Goal: Navigation & Orientation: Find specific page/section

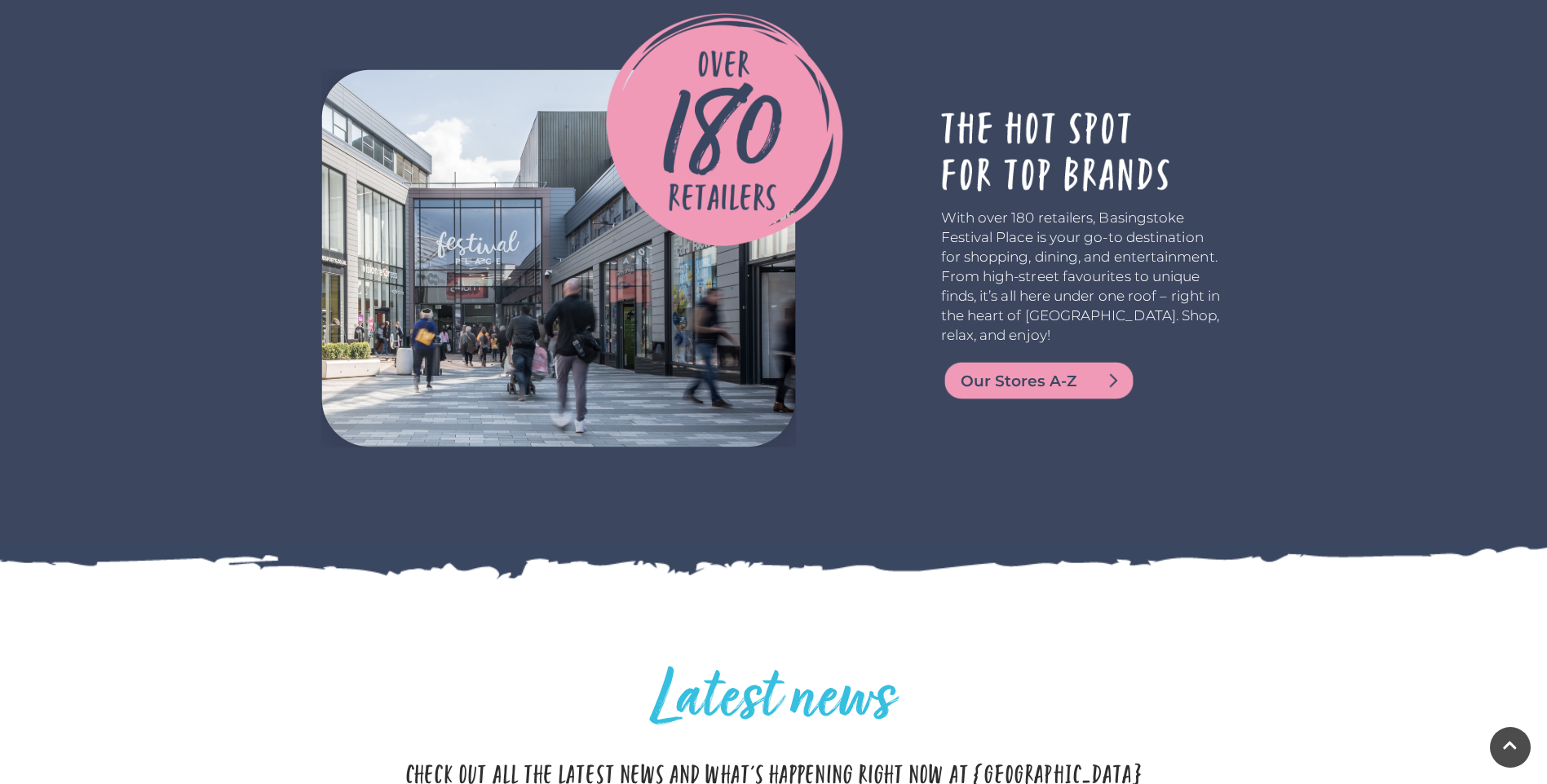
scroll to position [2689, 0]
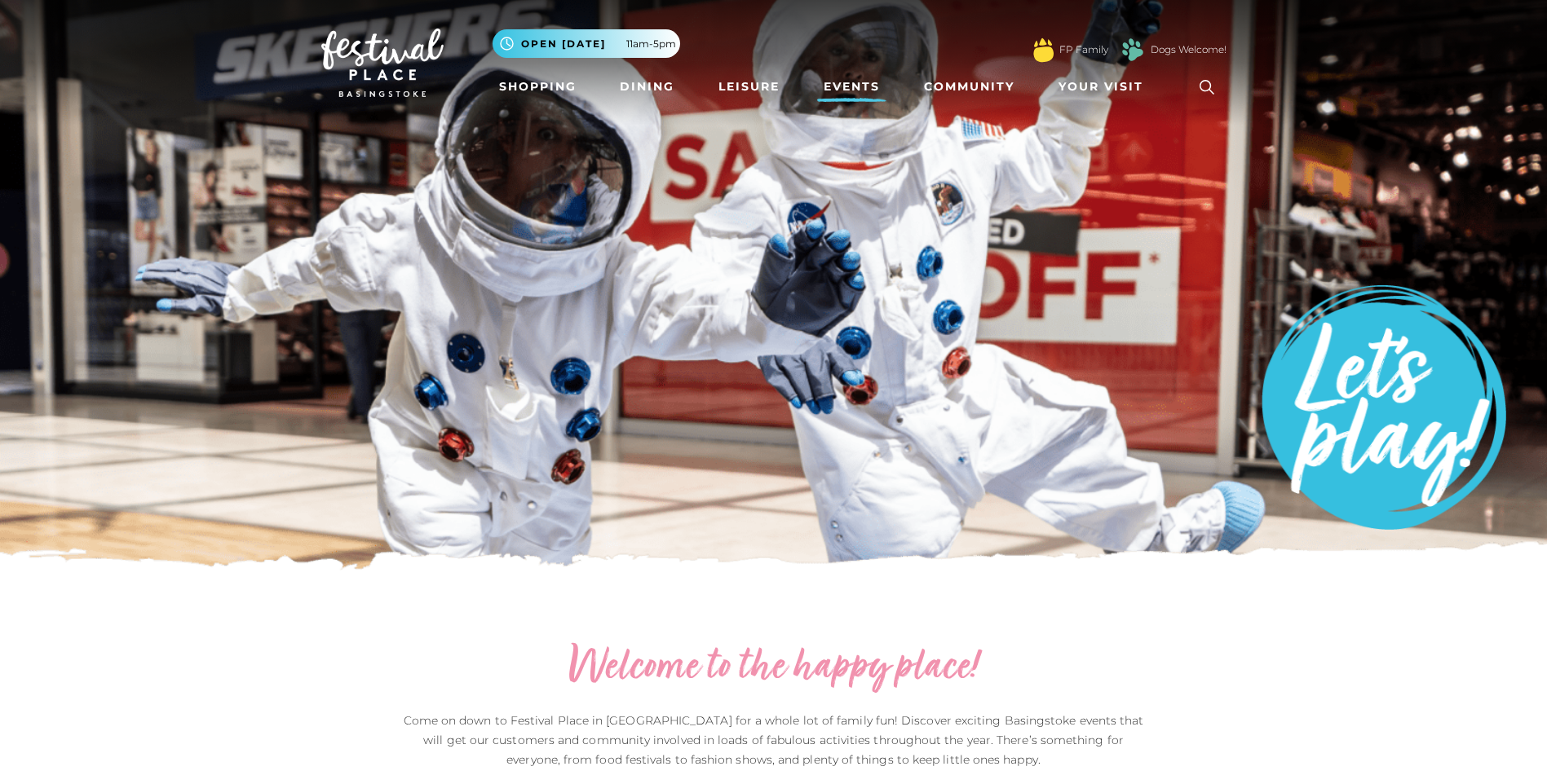
click at [1203, 92] on icon at bounding box center [1207, 88] width 25 height 25
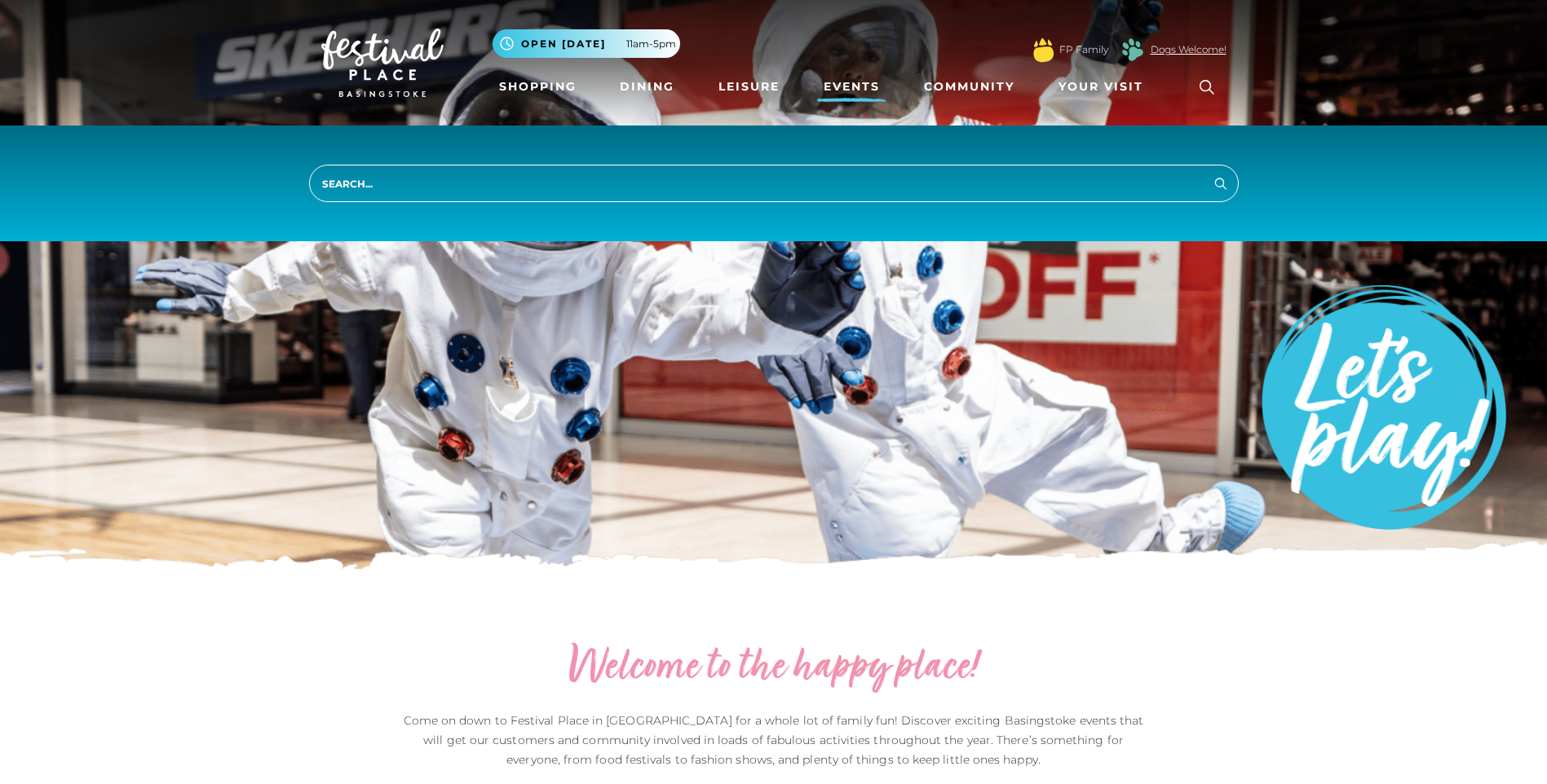
click at [1182, 55] on link "Dogs Welcome!" at bounding box center [1189, 49] width 76 height 15
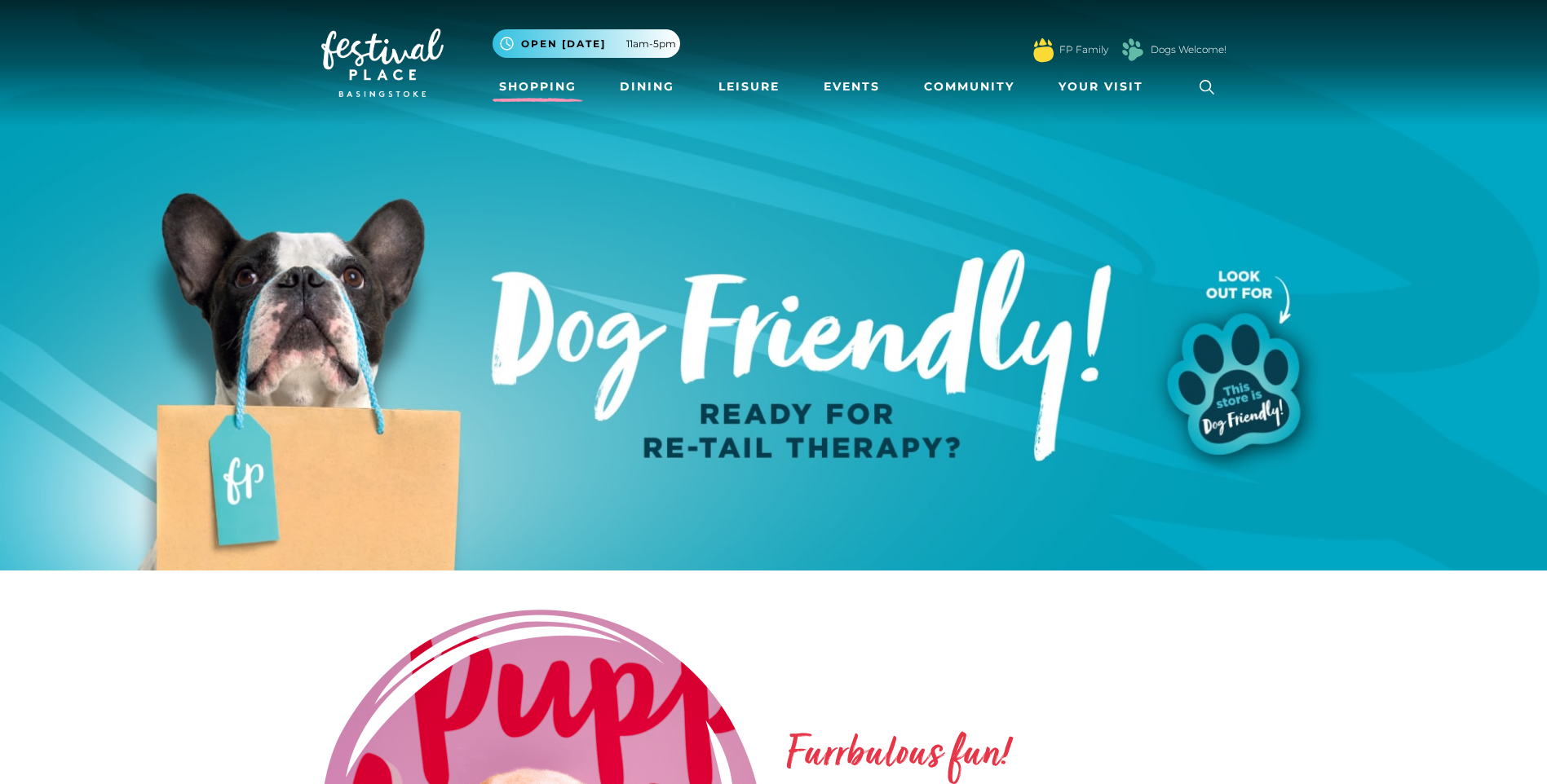
click at [535, 94] on link "Shopping" at bounding box center [537, 87] width 90 height 30
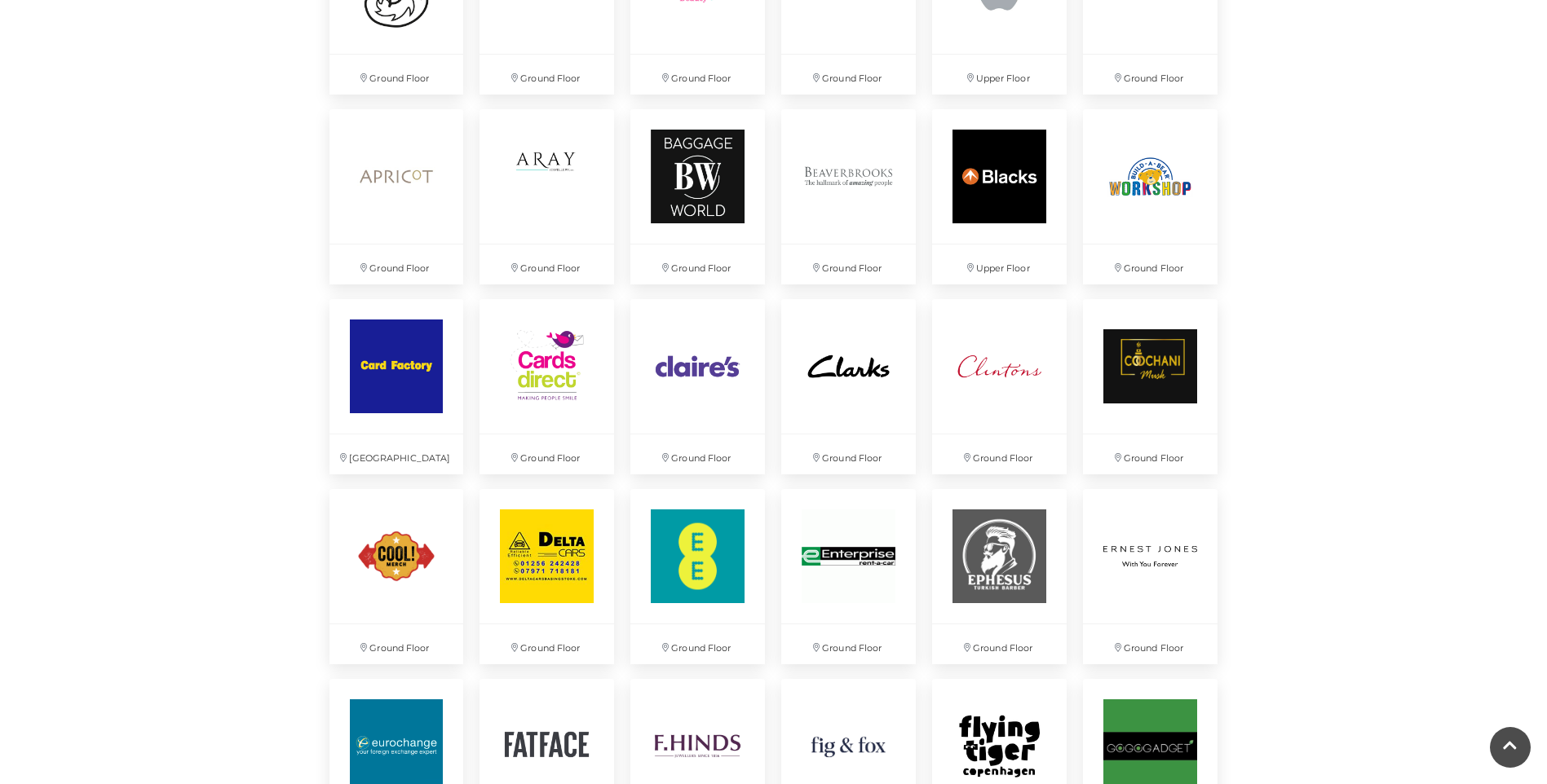
scroll to position [978, 0]
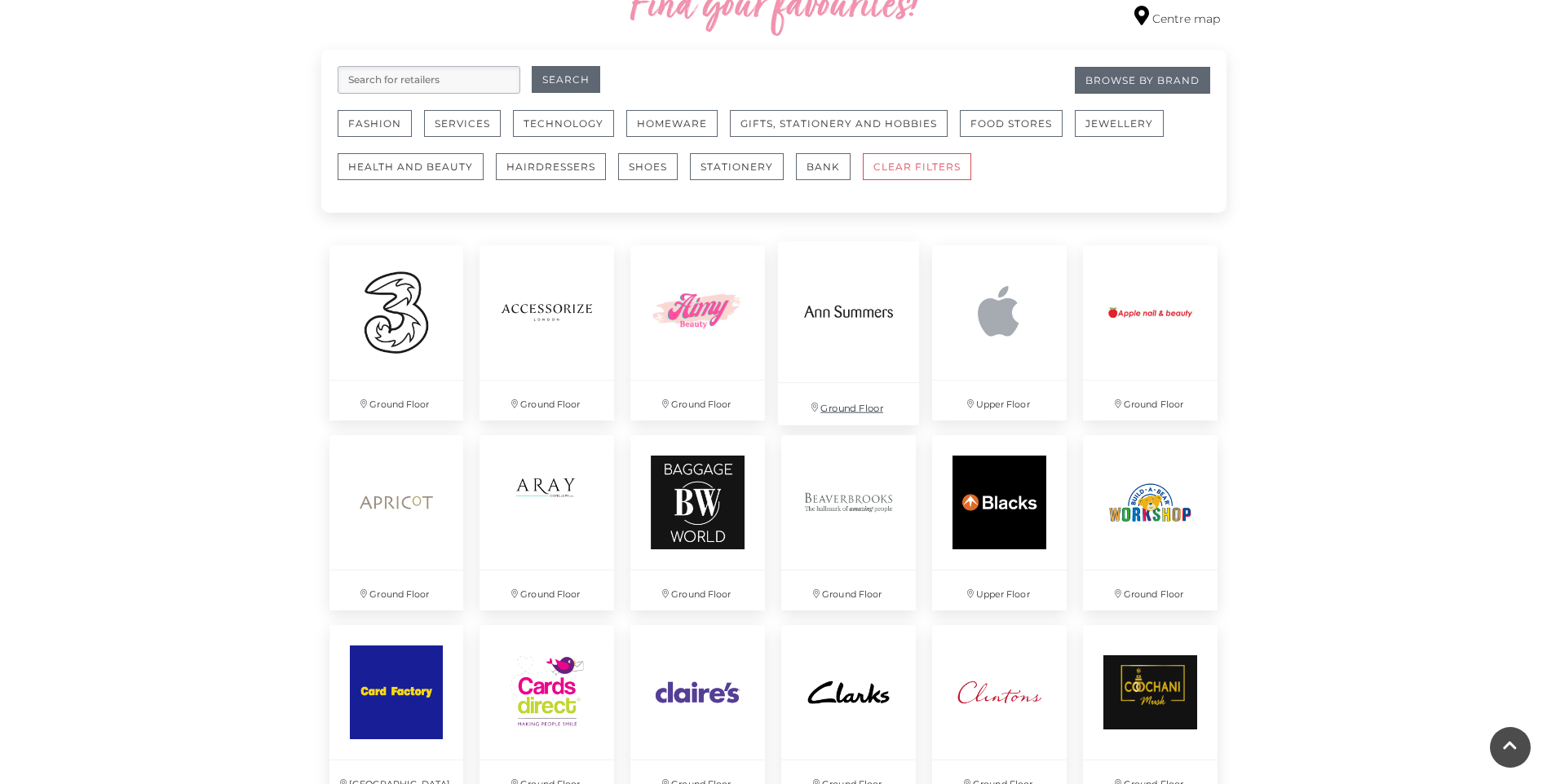
click at [830, 382] on img at bounding box center [848, 311] width 141 height 141
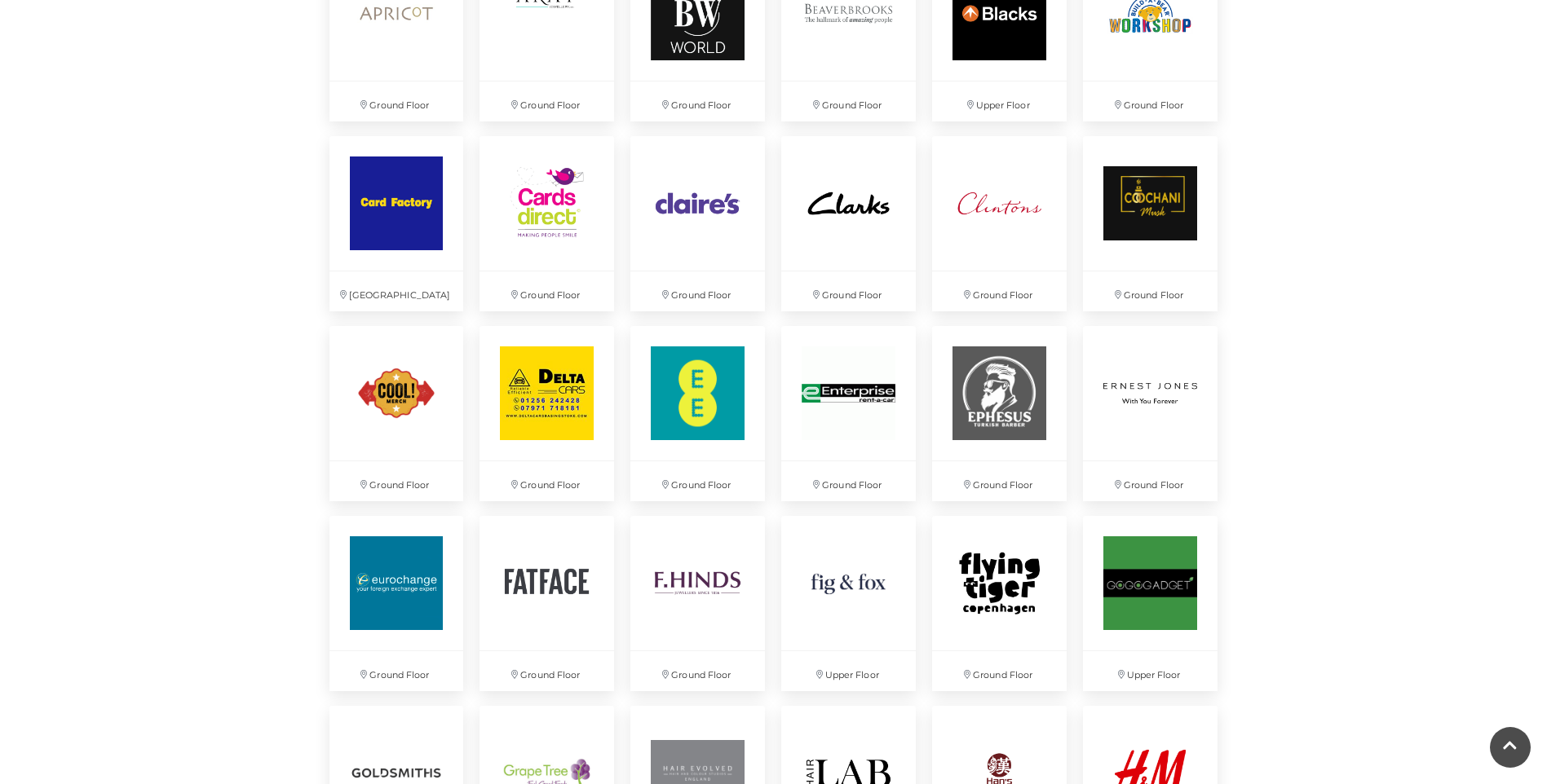
scroll to position [1549, 0]
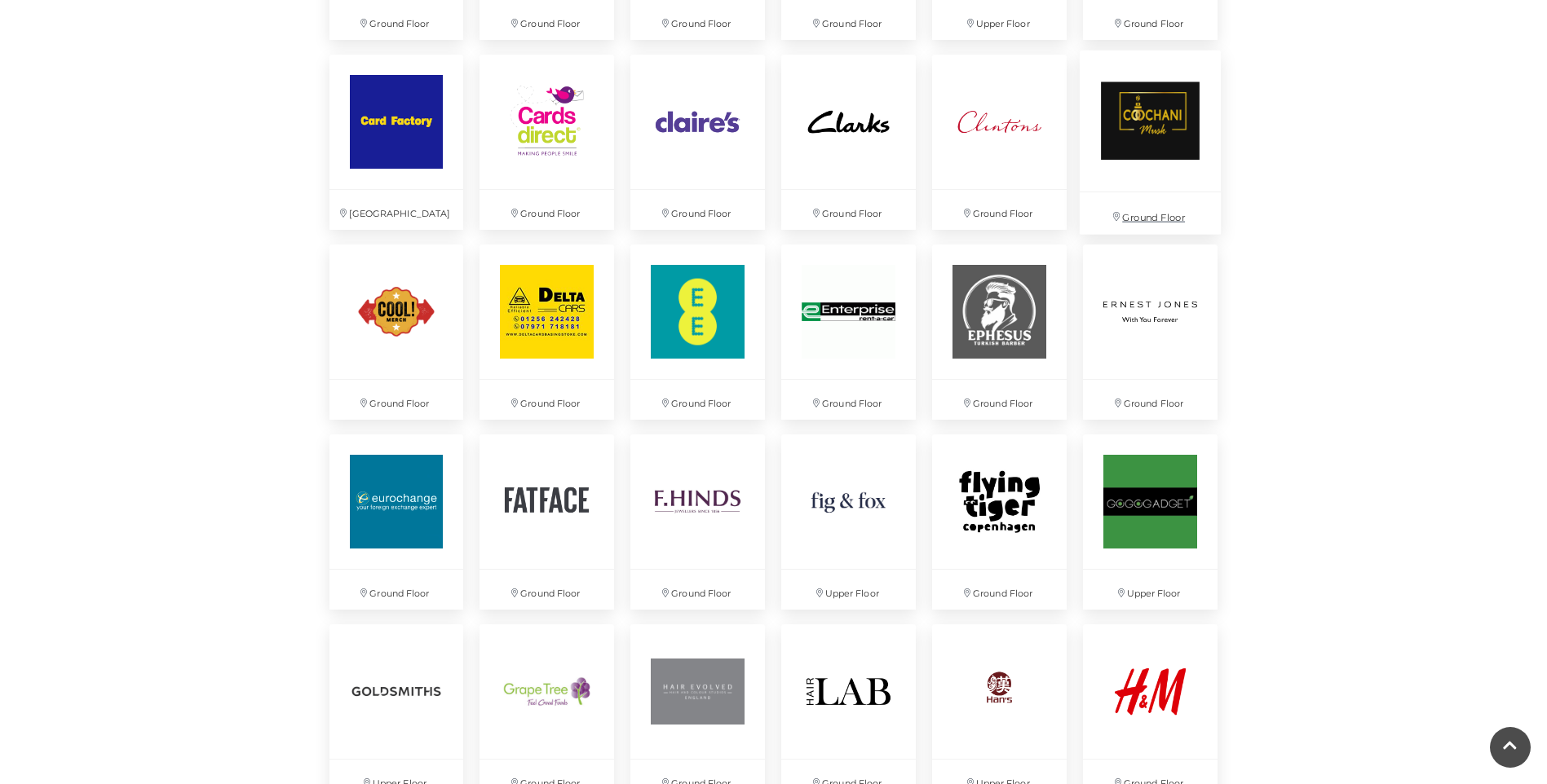
click at [1162, 192] on img at bounding box center [1150, 121] width 141 height 141
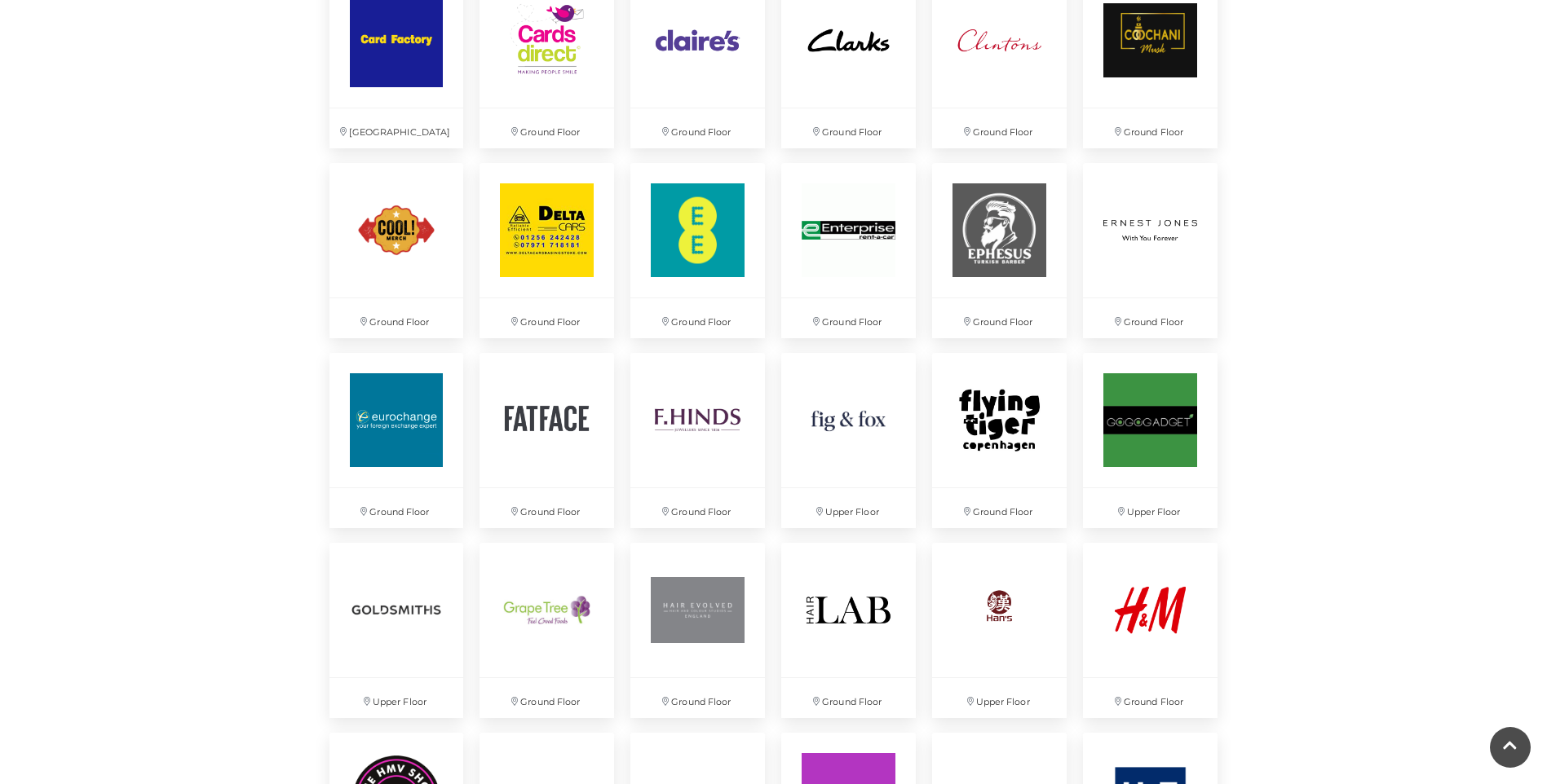
scroll to position [1793, 0]
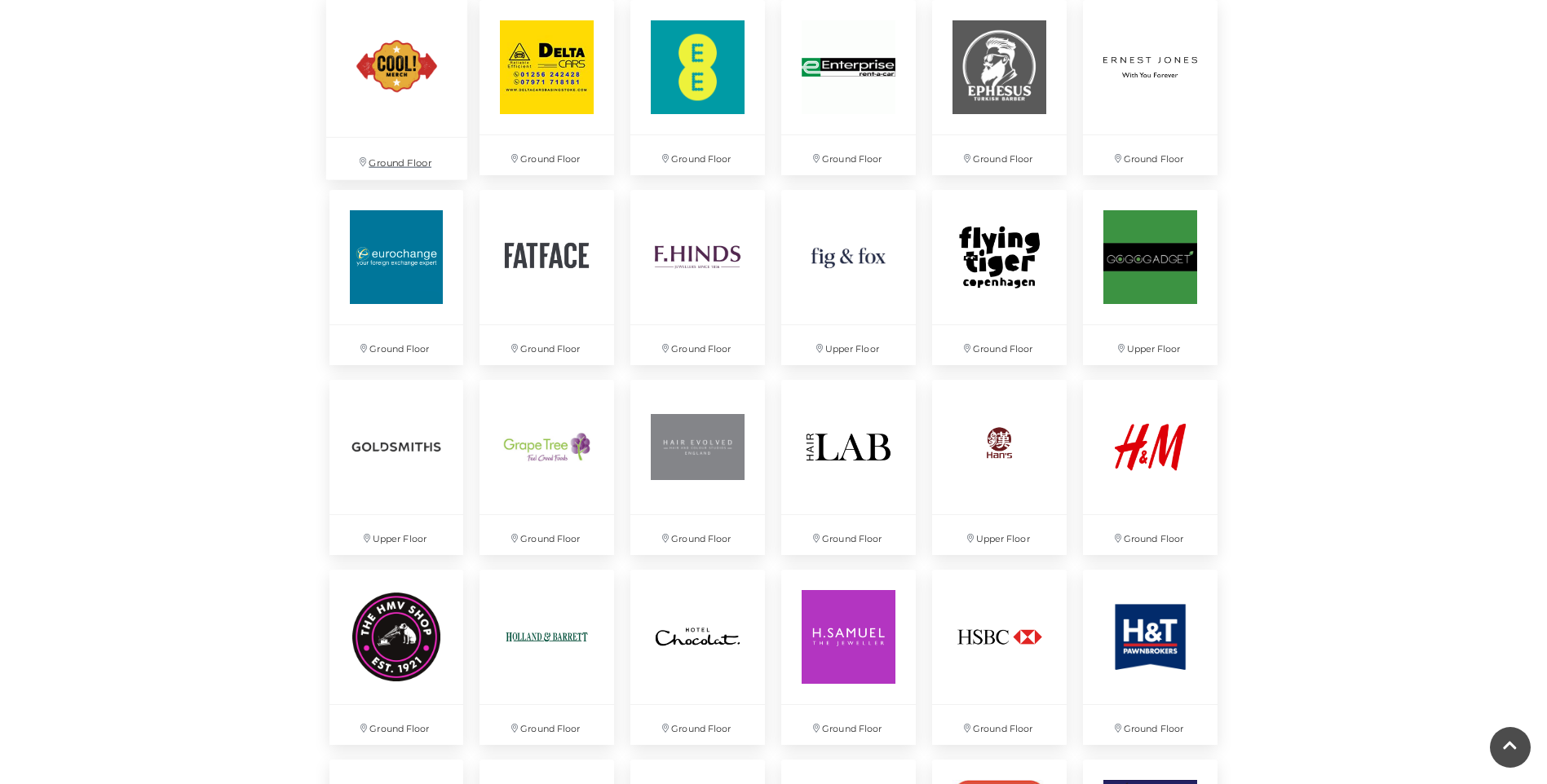
click at [415, 137] on img at bounding box center [395, 66] width 141 height 141
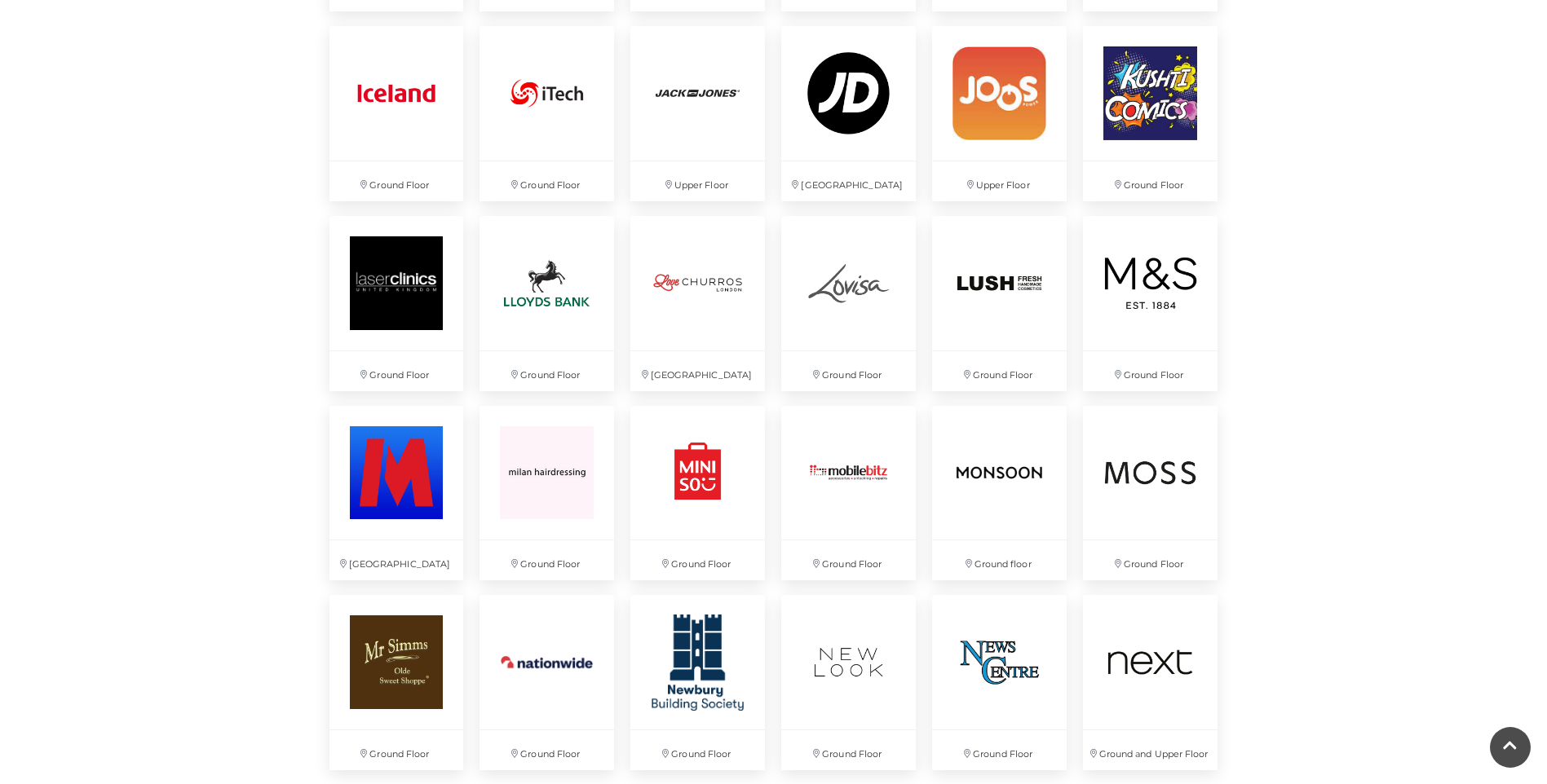
scroll to position [2608, 0]
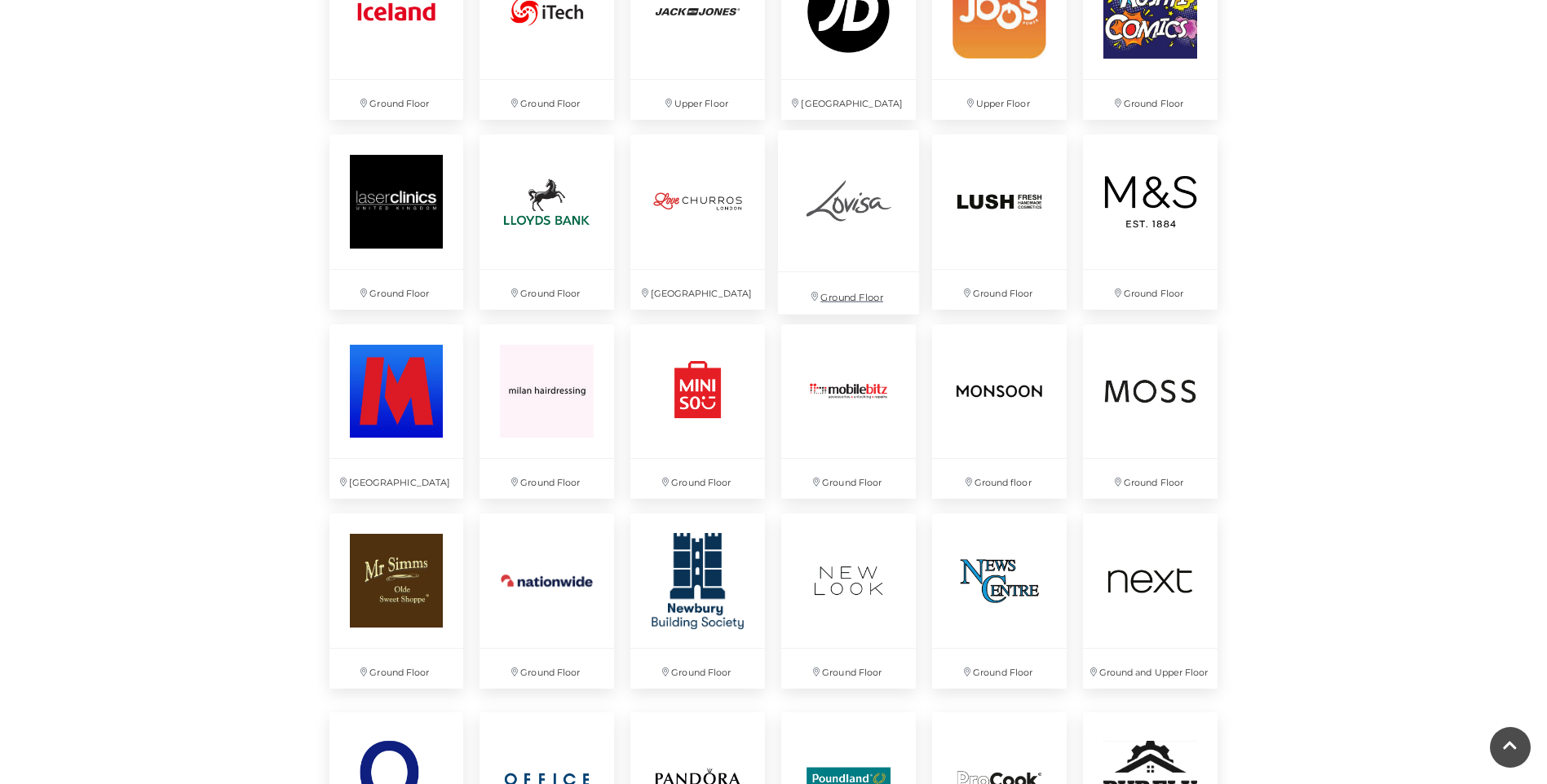
click at [862, 271] on img at bounding box center [848, 200] width 141 height 141
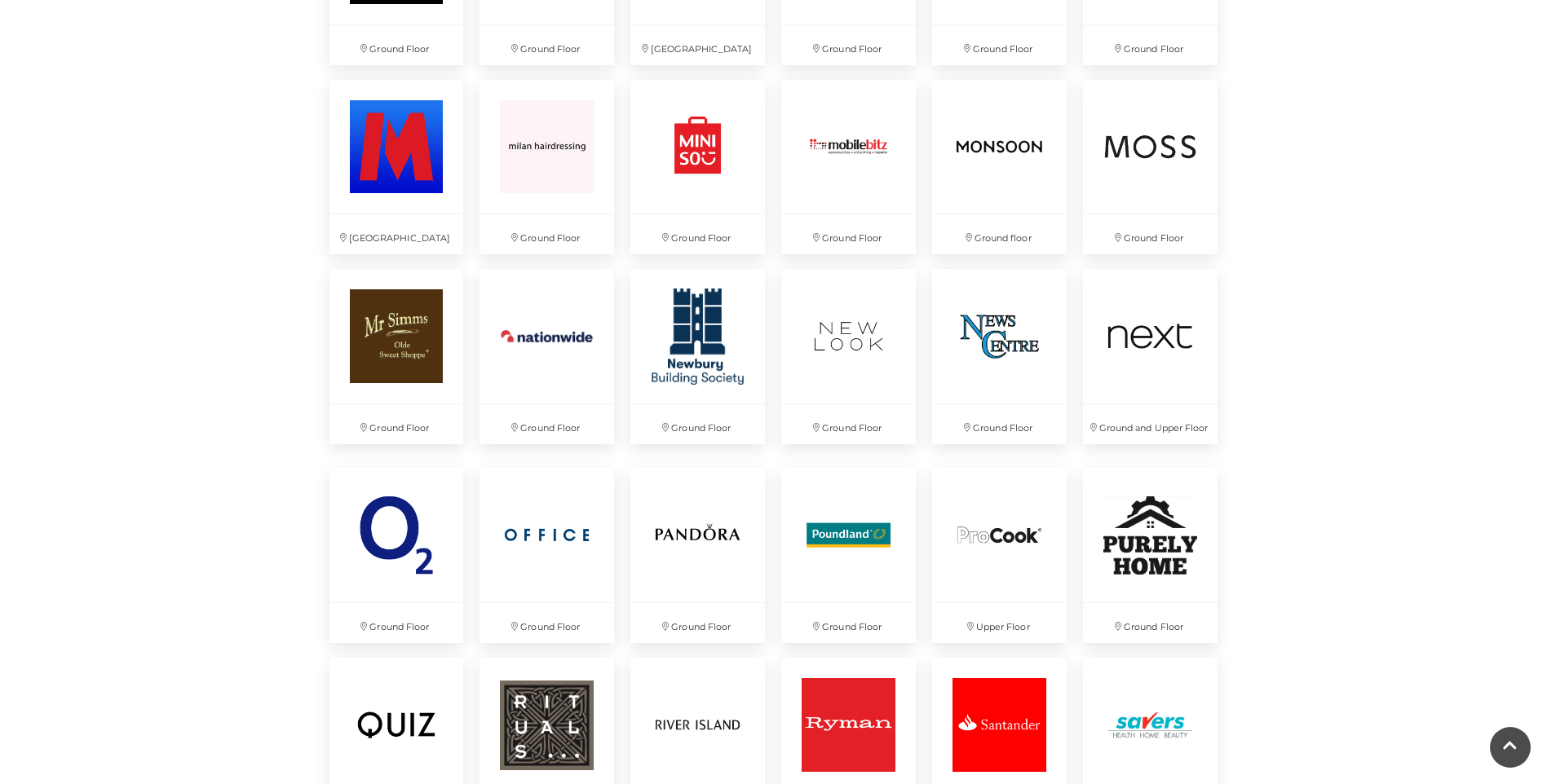
scroll to position [2934, 0]
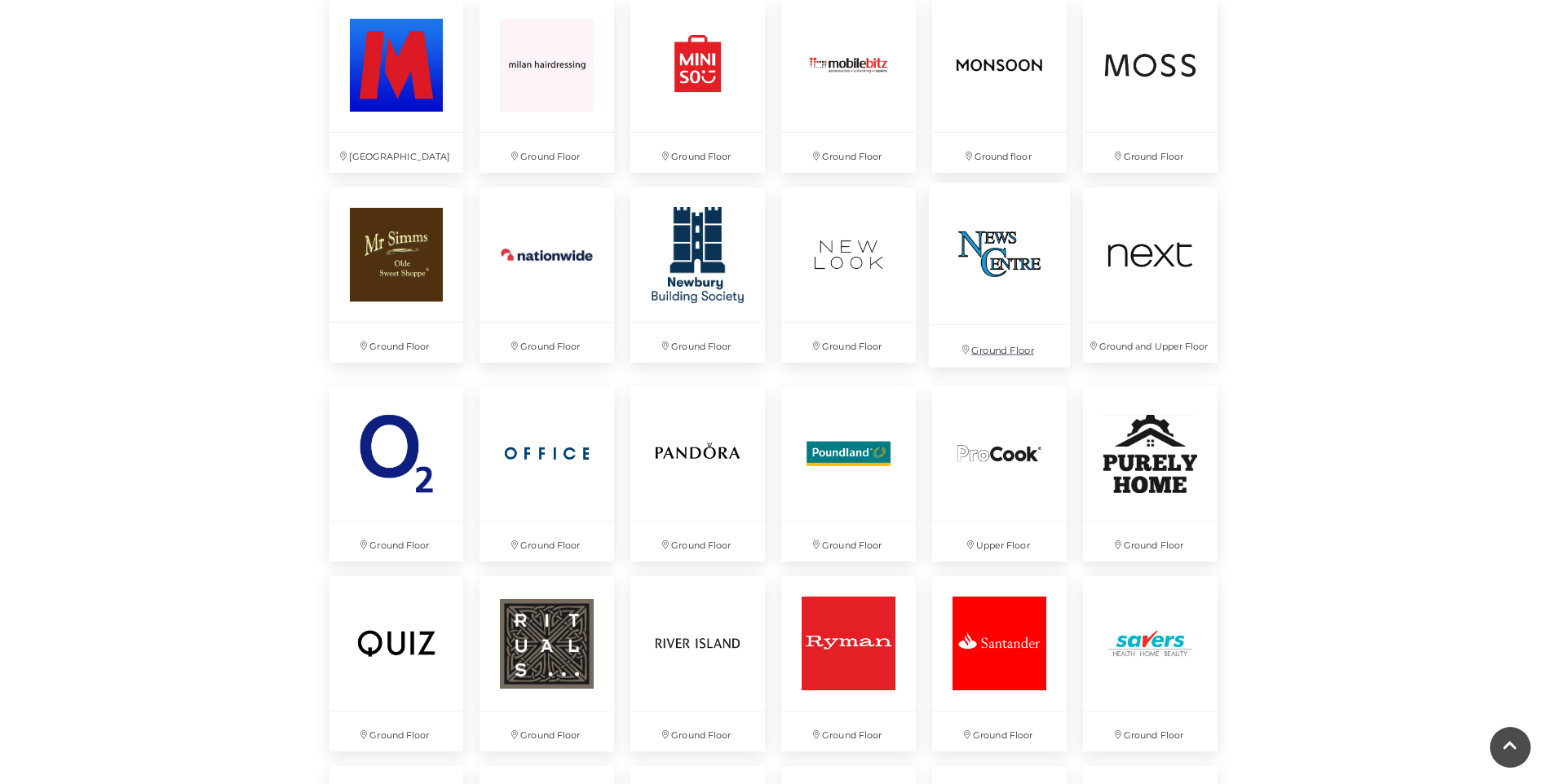
click at [985, 324] on img at bounding box center [999, 253] width 141 height 141
click at [1011, 324] on img at bounding box center [999, 253] width 141 height 141
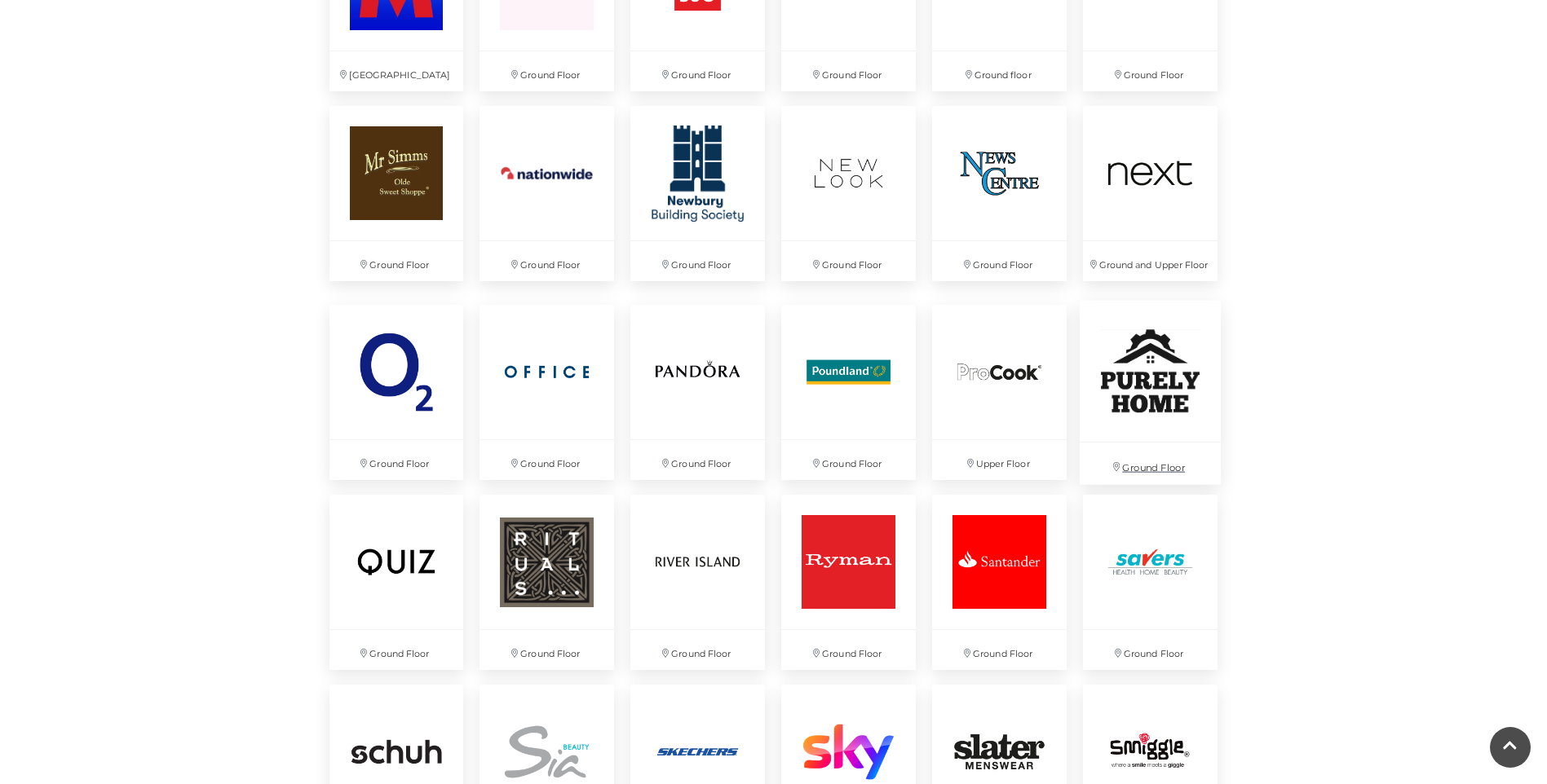
click at [1169, 441] on img at bounding box center [1150, 371] width 141 height 141
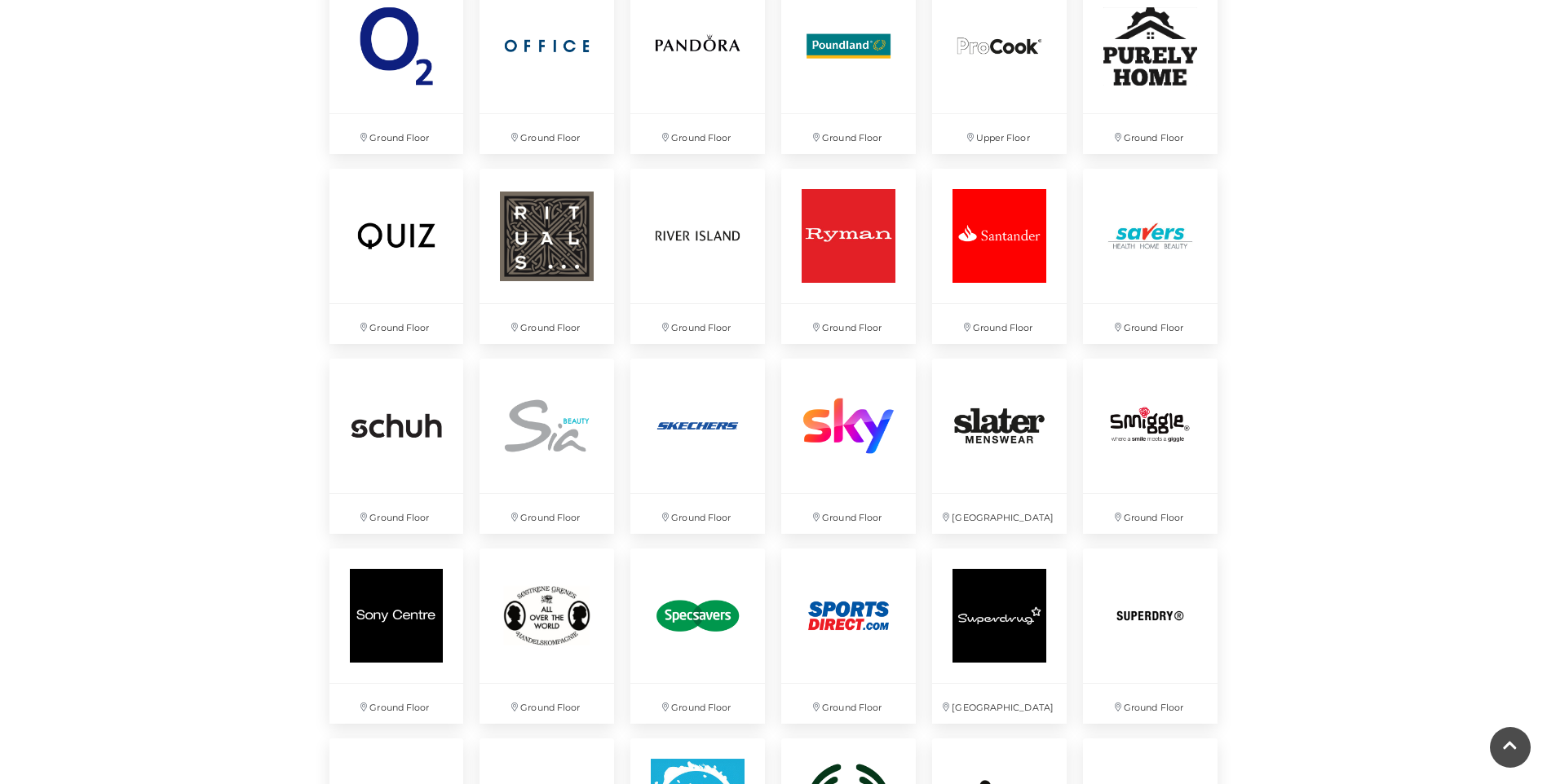
scroll to position [3422, 0]
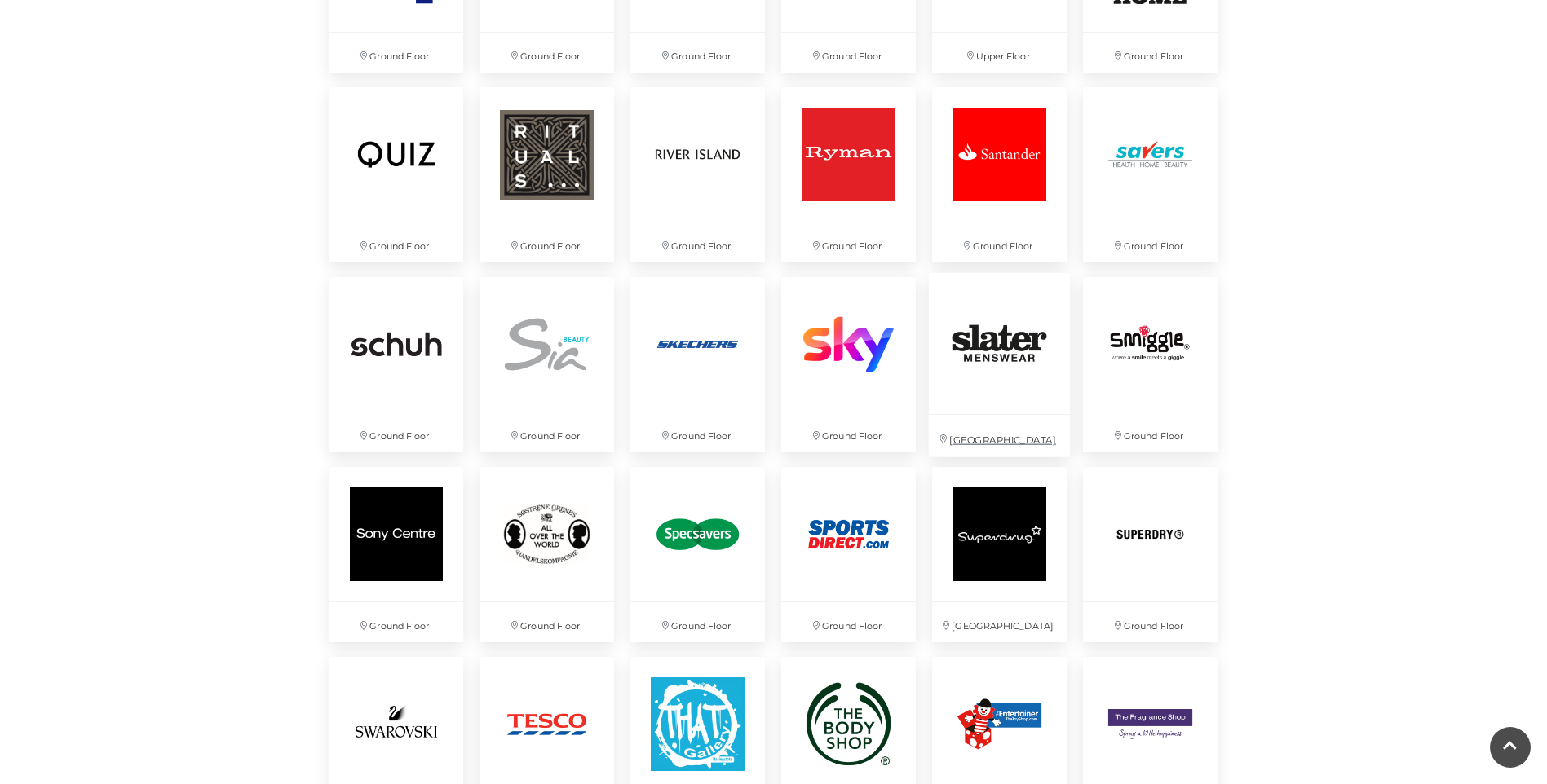
click at [990, 410] on img at bounding box center [999, 343] width 141 height 141
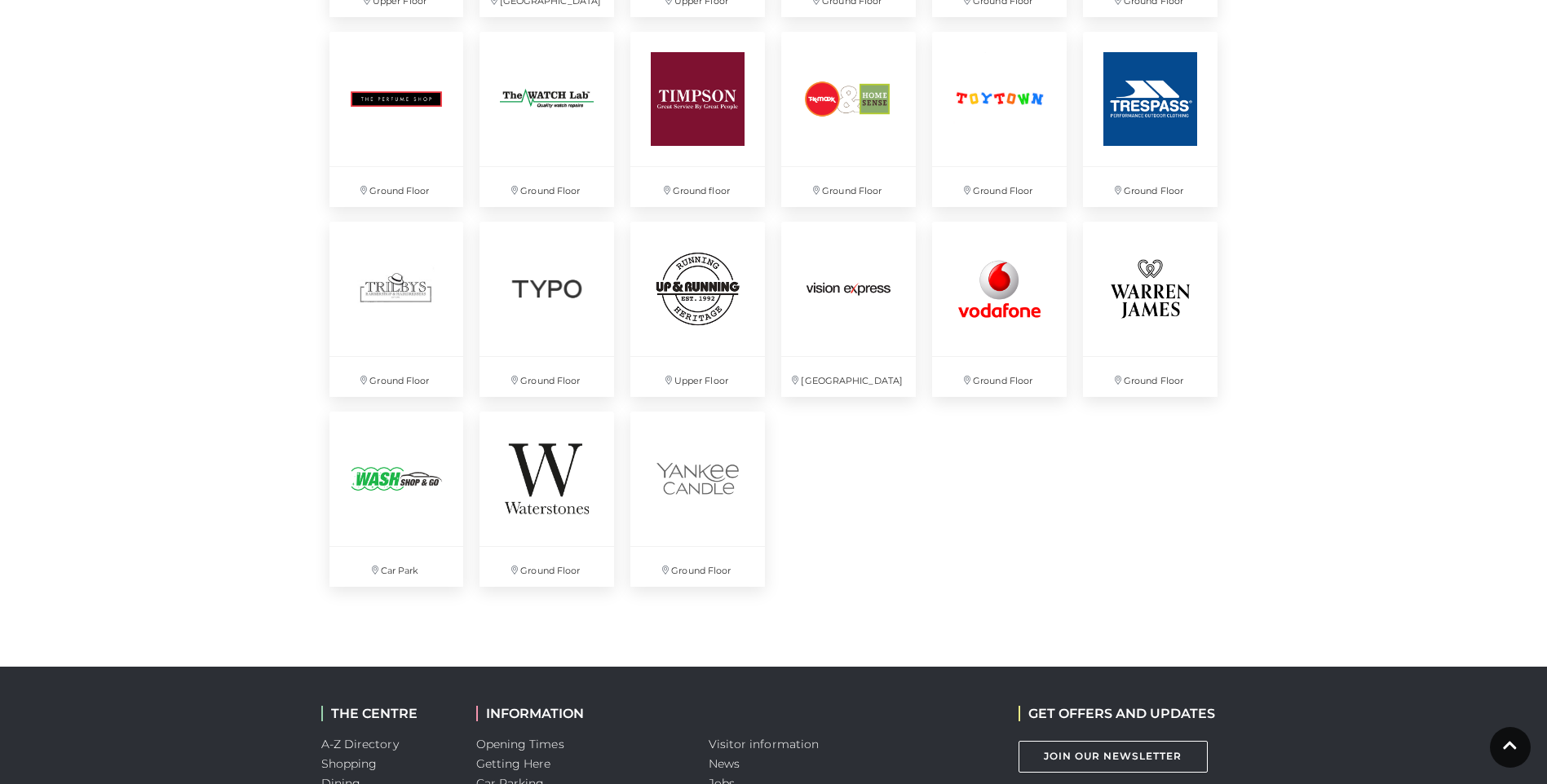
scroll to position [4319, 0]
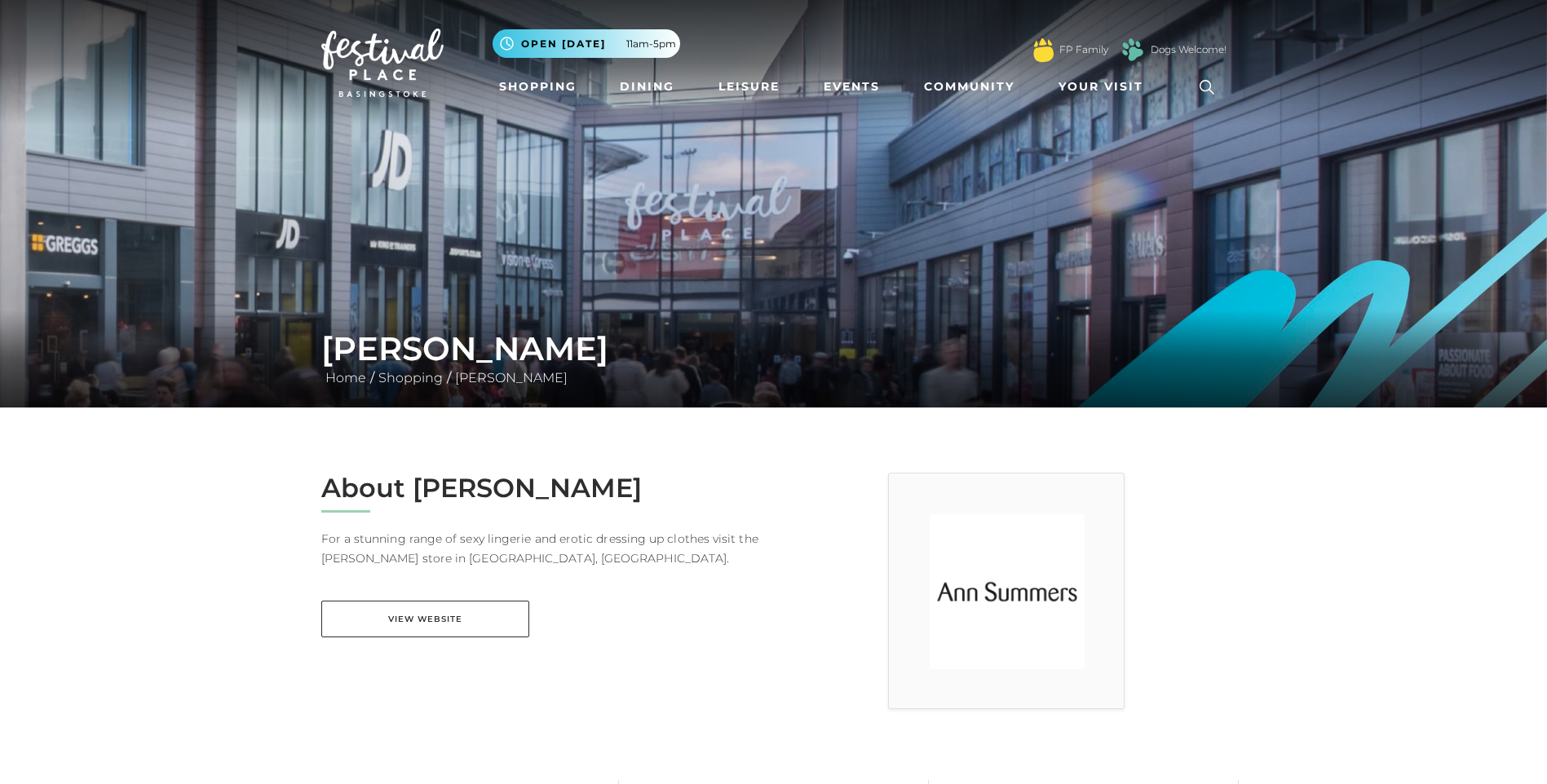
scroll to position [407, 0]
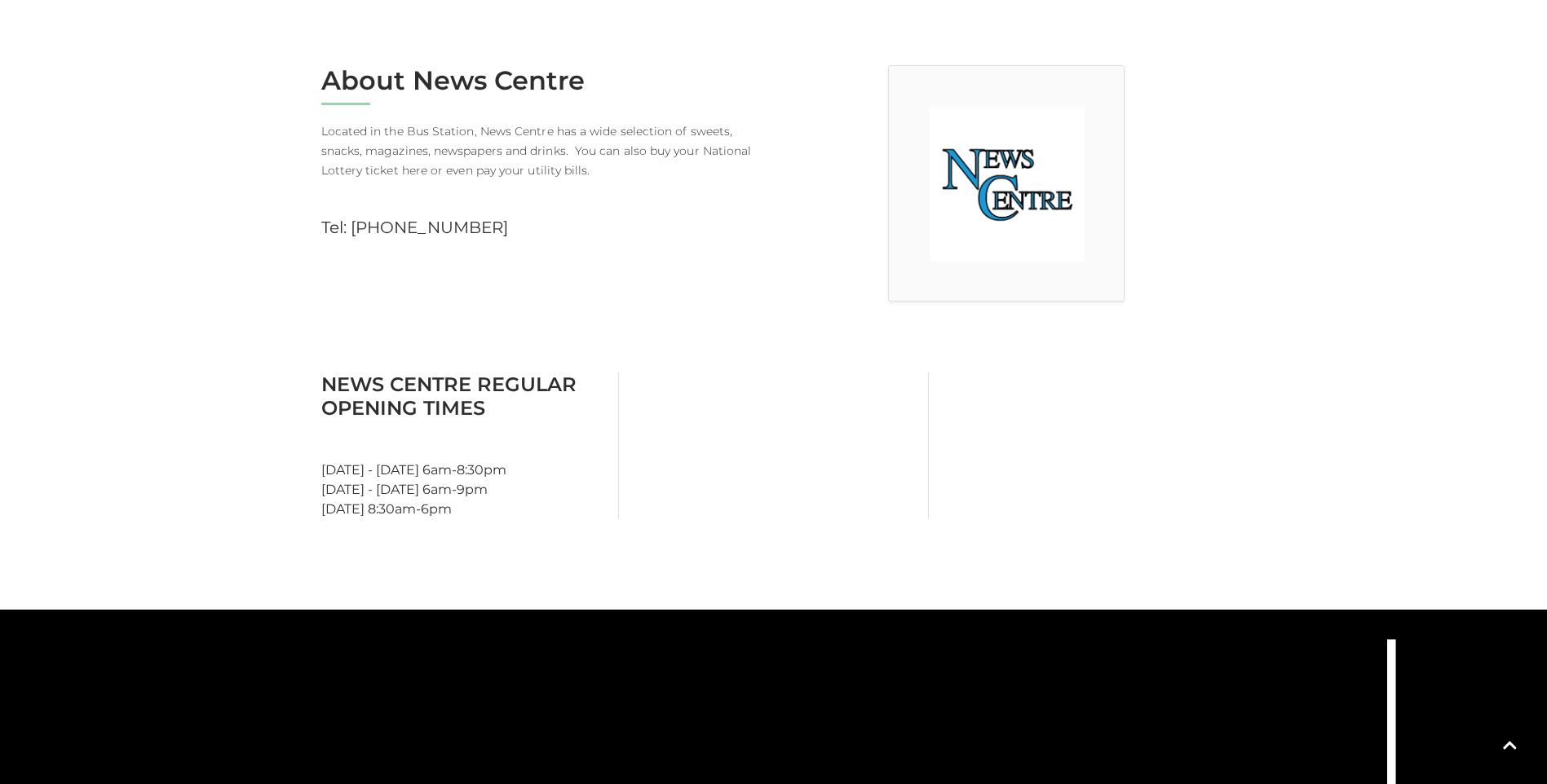
scroll to position [163, 0]
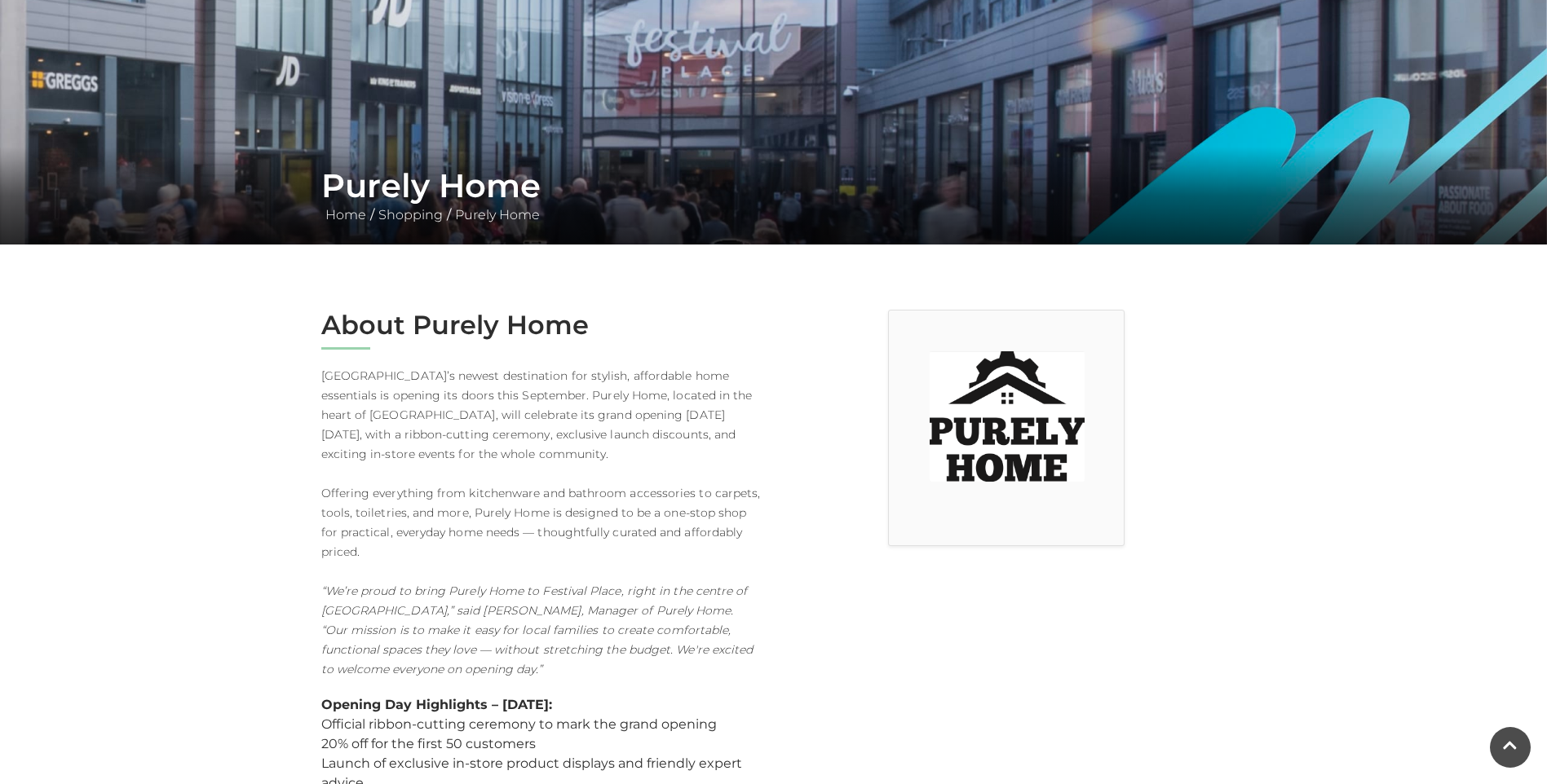
scroll to position [244, 0]
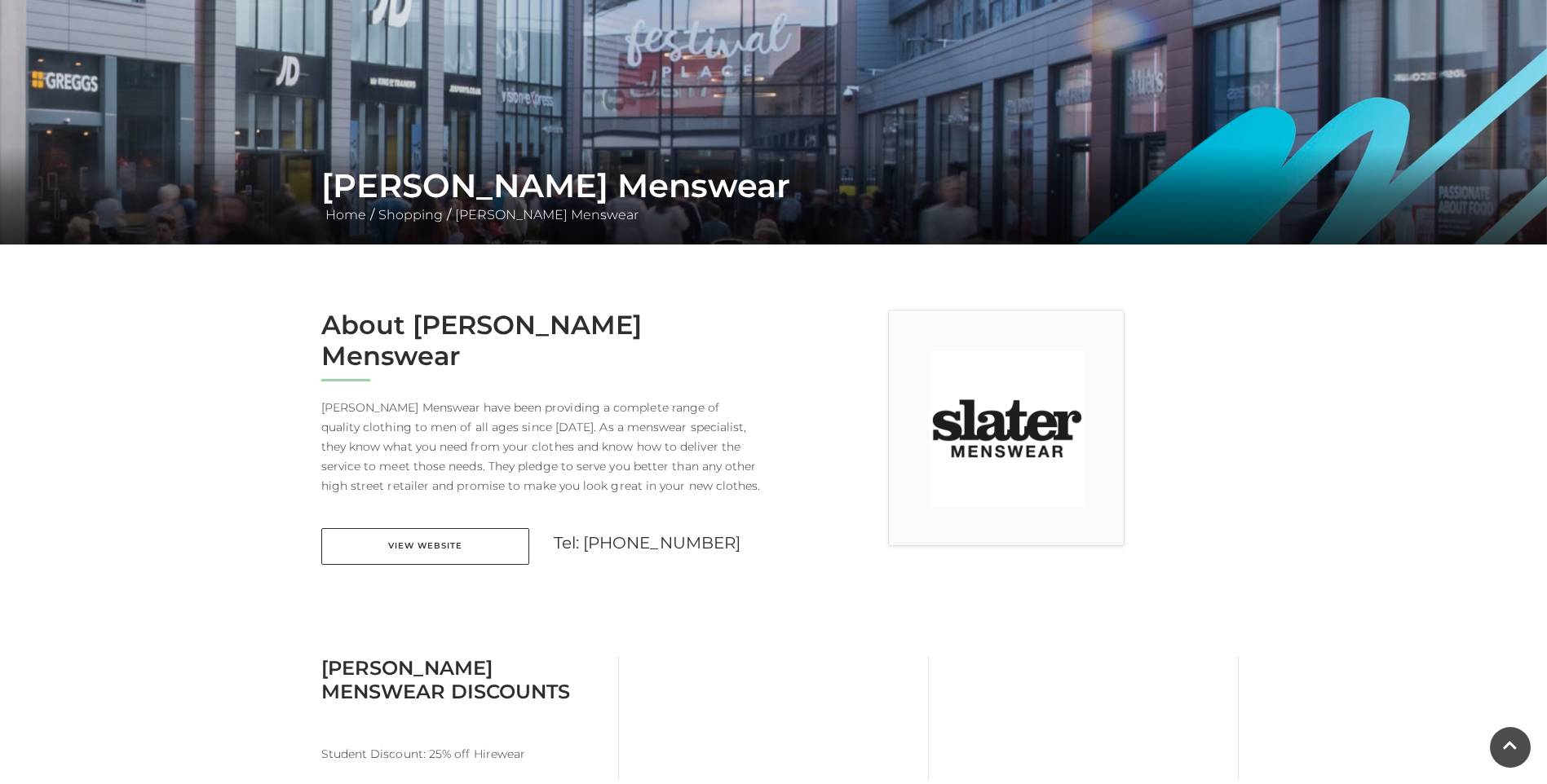
scroll to position [326, 0]
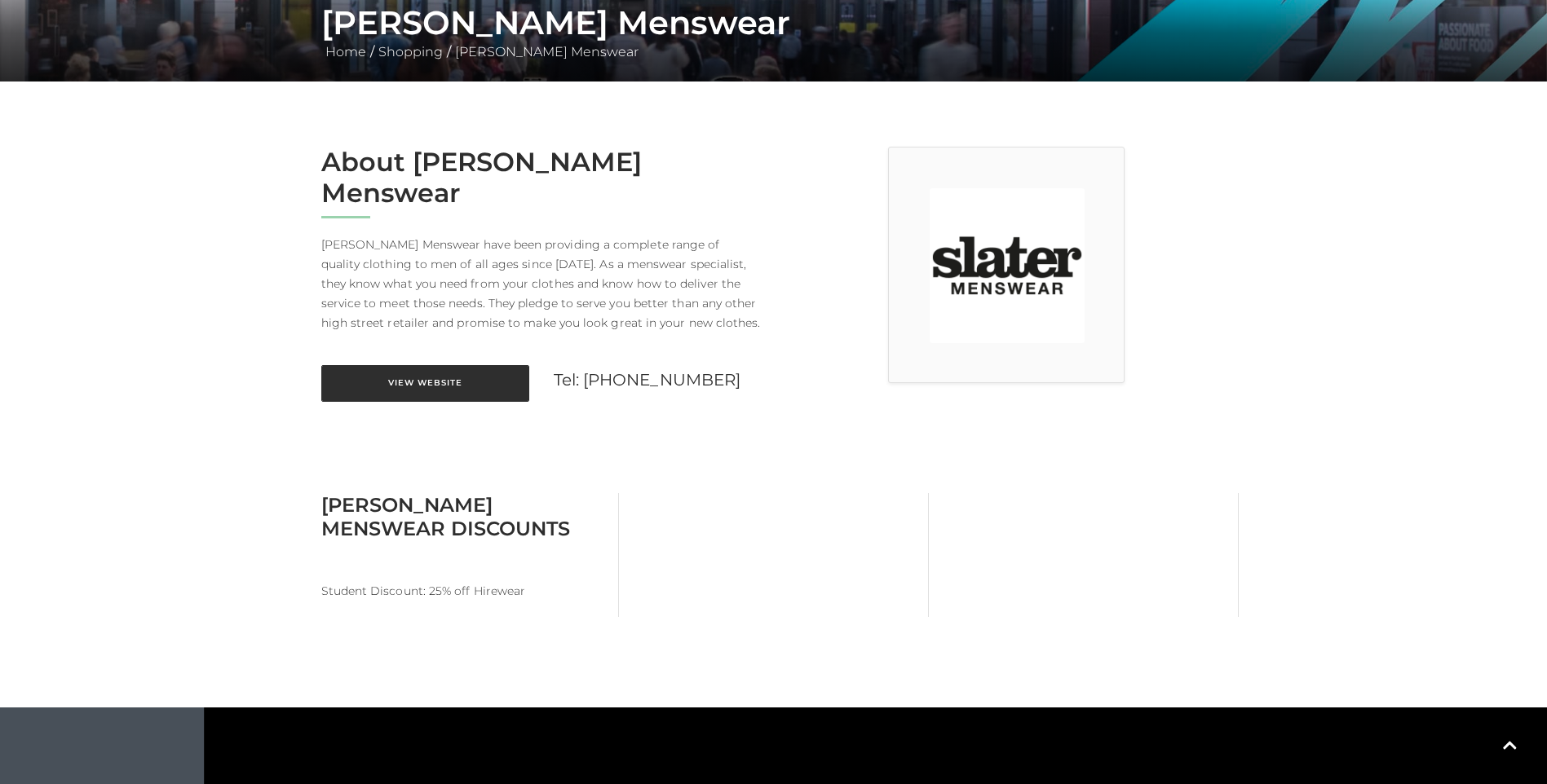
click at [379, 393] on link "View Website" at bounding box center [425, 384] width 208 height 37
